Goal: Register for event/course

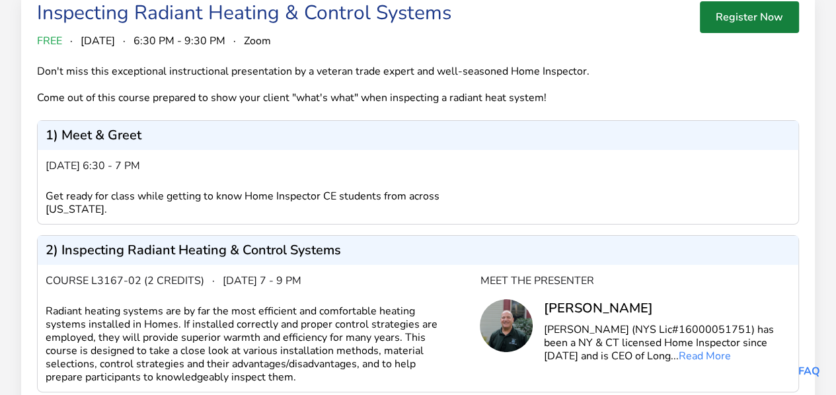
scroll to position [106, 0]
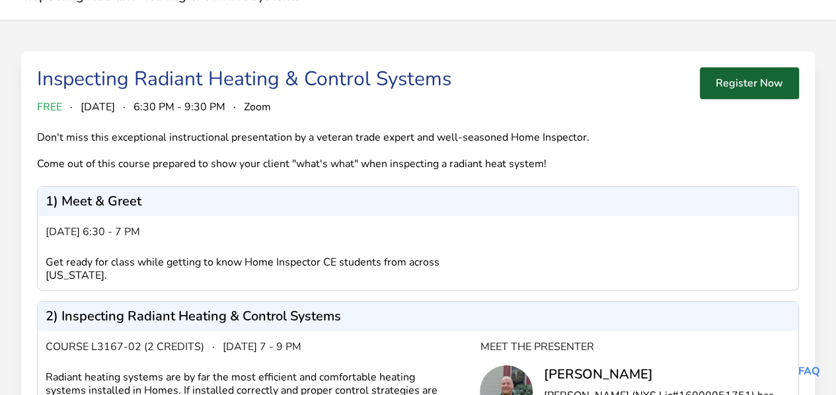
click at [730, 89] on button "Register Now" at bounding box center [748, 83] width 99 height 32
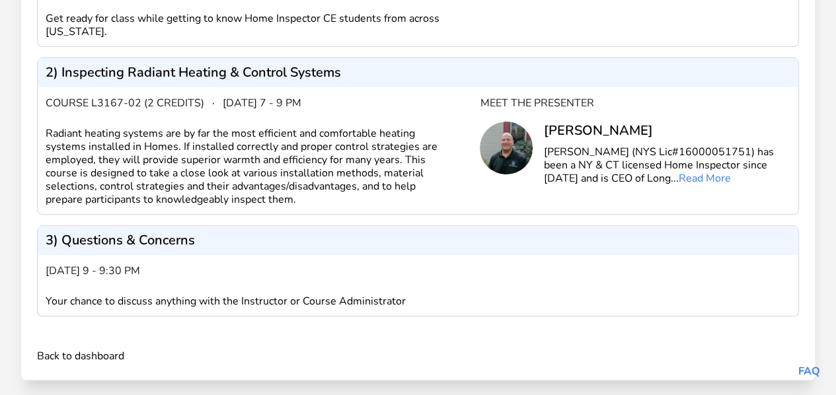
scroll to position [354, 0]
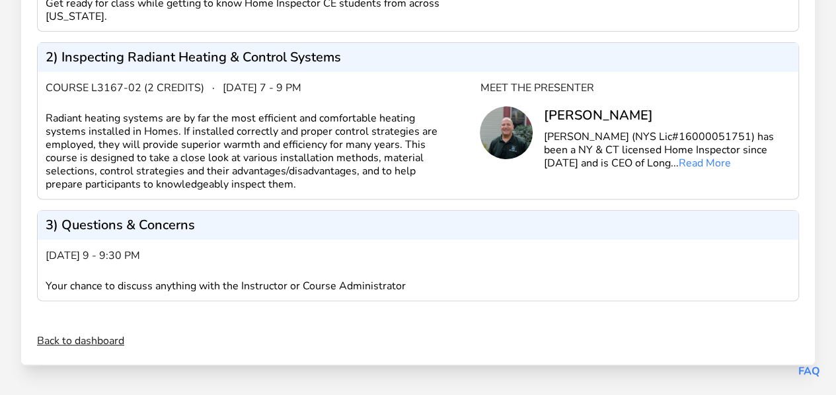
click at [95, 335] on link "Back to dashboard" at bounding box center [80, 341] width 87 height 16
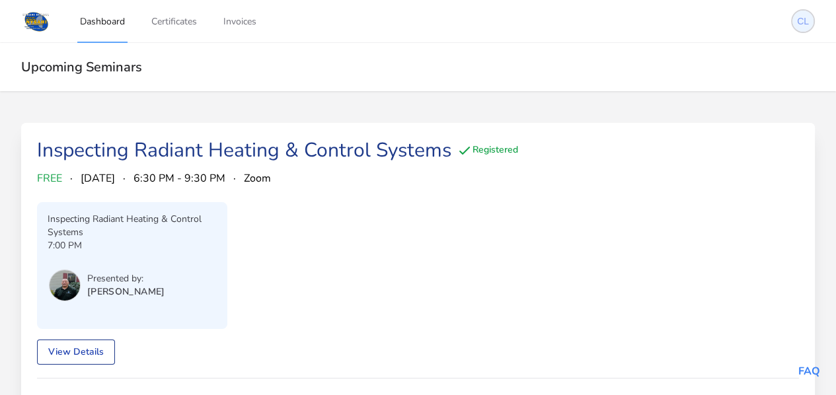
click at [800, 22] on img at bounding box center [802, 21] width 21 height 21
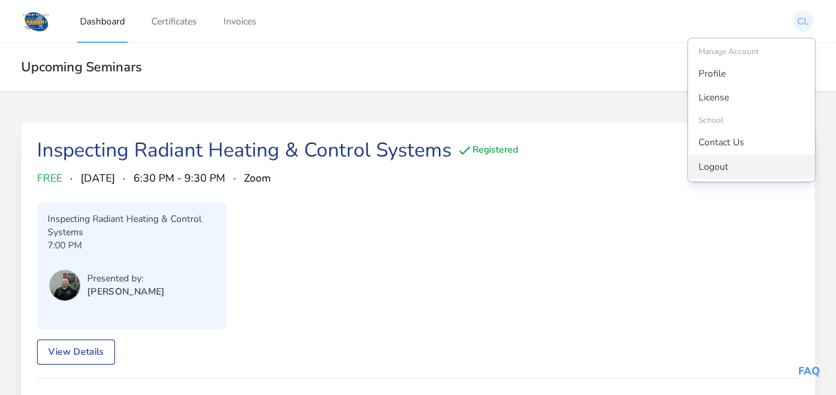
click at [713, 162] on link "Logout" at bounding box center [751, 167] width 127 height 24
